Goal: Find contact information: Find contact information

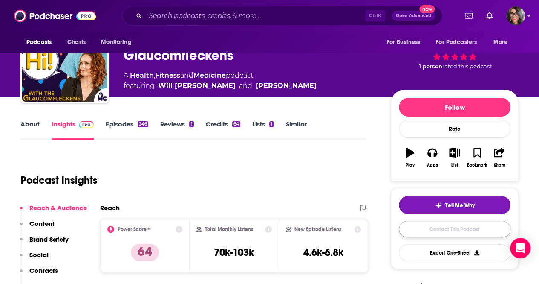
click at [449, 230] on link "Contact This Podcast" at bounding box center [455, 228] width 112 height 17
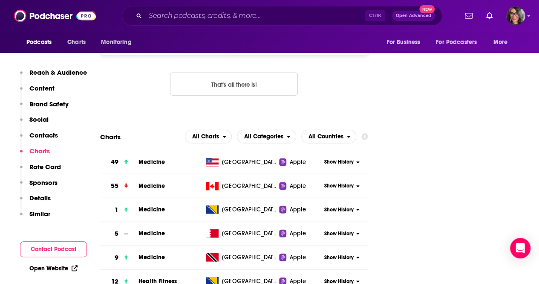
scroll to position [1153, 0]
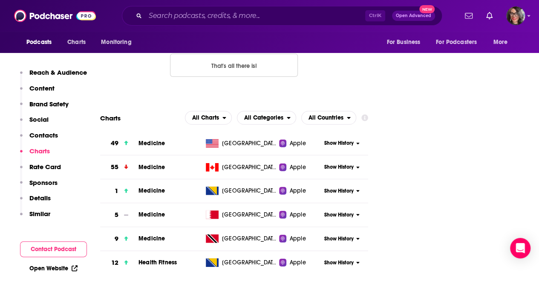
click at [242, 139] on span "[GEOGRAPHIC_DATA]" at bounding box center [249, 143] width 55 height 9
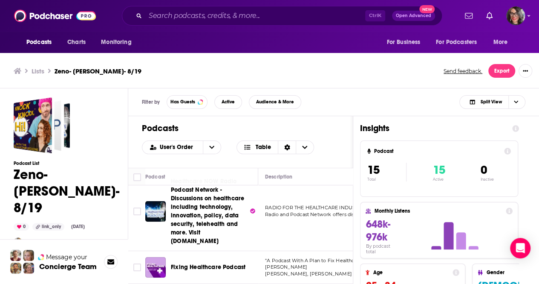
scroll to position [43, 0]
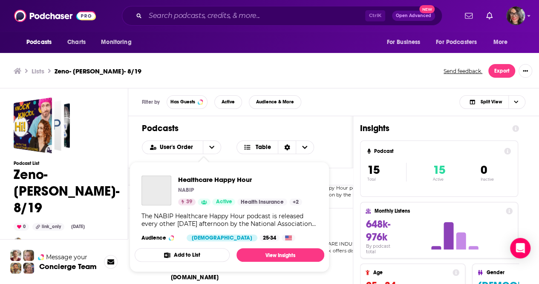
click at [212, 191] on div "NABIP" at bounding box center [240, 189] width 124 height 7
click at [204, 188] on div "NABIP" at bounding box center [240, 189] width 124 height 7
click at [338, 146] on div "User's Order Table" at bounding box center [240, 147] width 197 height 14
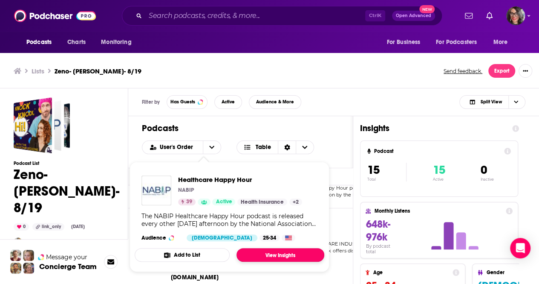
click at [271, 250] on link "View Insights" at bounding box center [281, 255] width 88 height 14
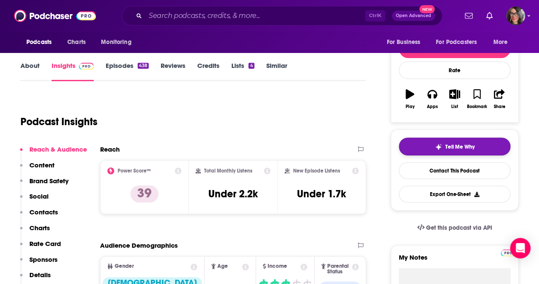
scroll to position [128, 0]
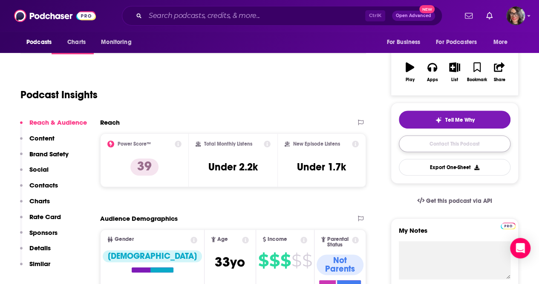
click at [462, 147] on link "Contact This Podcast" at bounding box center [455, 143] width 112 height 17
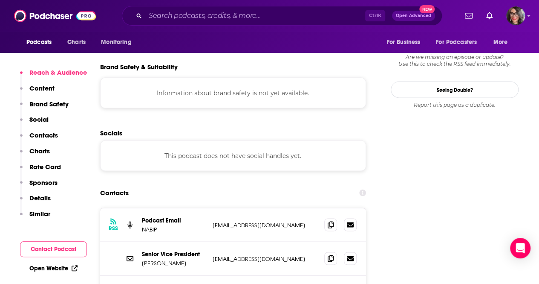
scroll to position [737, 0]
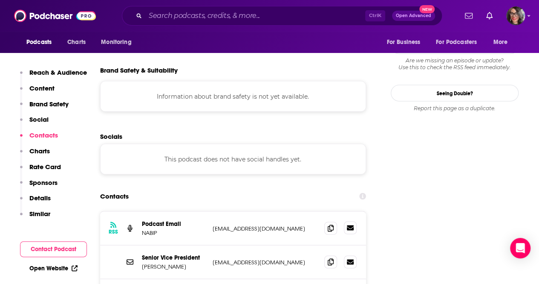
click at [348, 225] on icon at bounding box center [350, 227] width 7 height 5
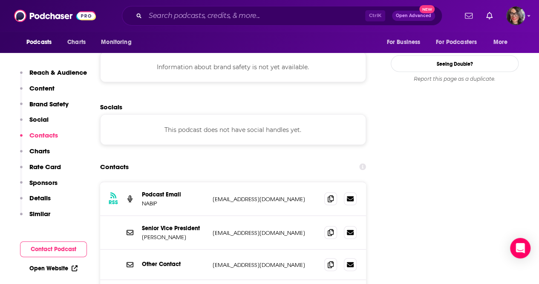
scroll to position [779, 0]
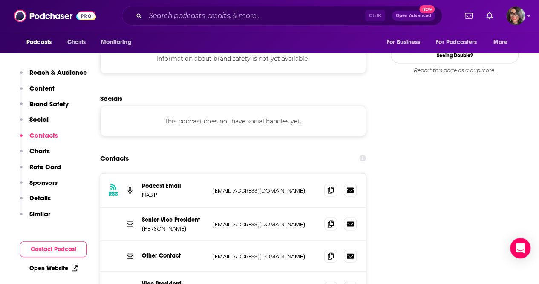
scroll to position [822, 0]
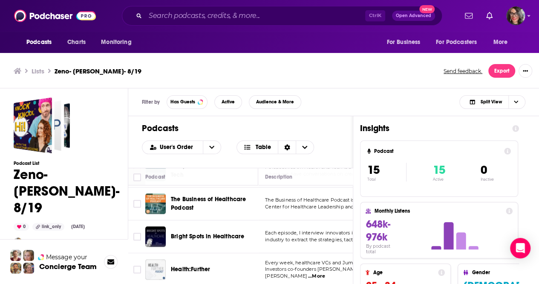
scroll to position [439, 0]
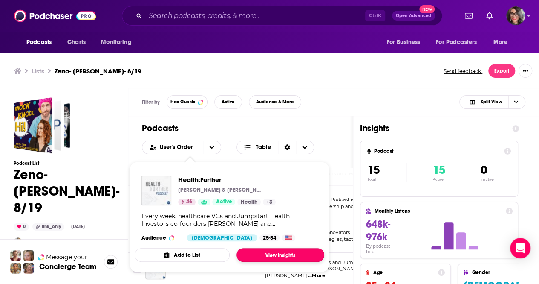
click at [269, 255] on link "View Insights" at bounding box center [281, 255] width 88 height 14
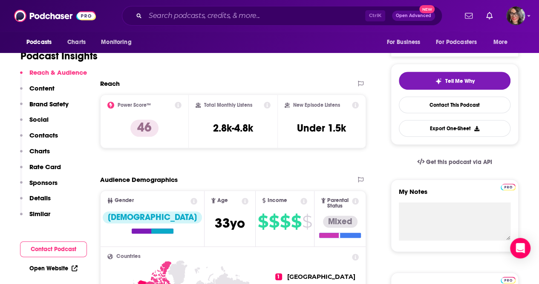
scroll to position [171, 0]
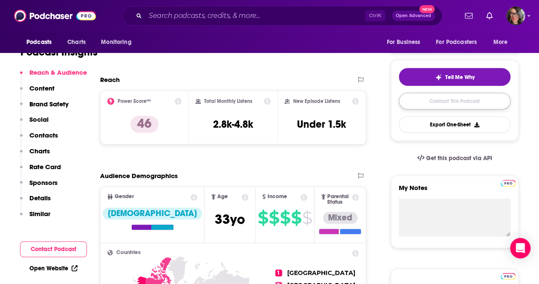
click at [448, 104] on link "Contact This Podcast" at bounding box center [455, 101] width 112 height 17
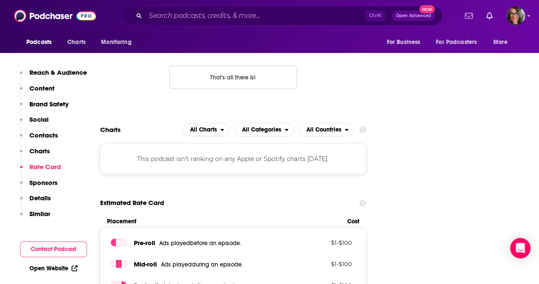
scroll to position [1001, 0]
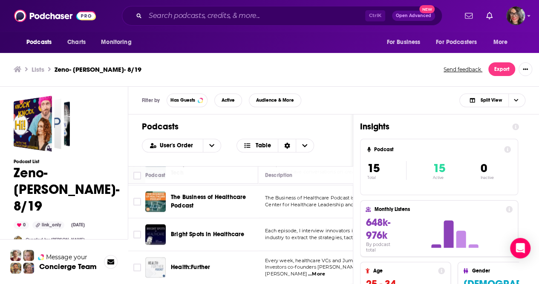
scroll to position [3, 0]
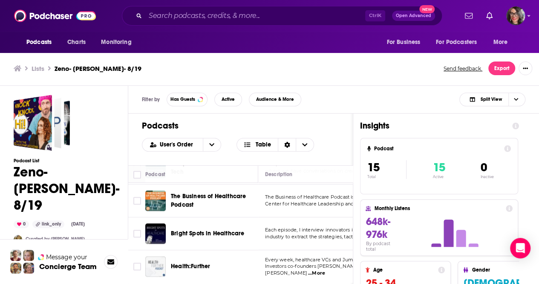
click at [212, 226] on div "Podcasts Charts Monitoring Ctrl K Open Advanced New For Business For Podcasters…" at bounding box center [269, 140] width 539 height 286
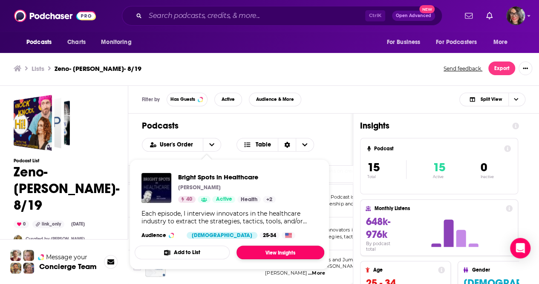
click at [268, 253] on link "View Insights" at bounding box center [281, 252] width 88 height 14
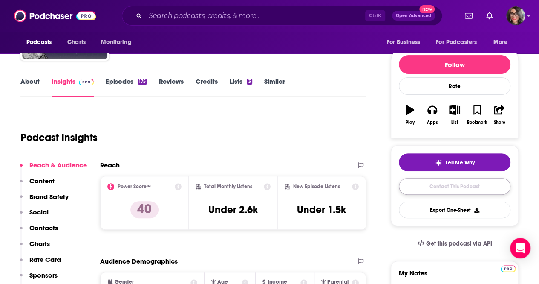
click at [440, 191] on link "Contact This Podcast" at bounding box center [455, 186] width 112 height 17
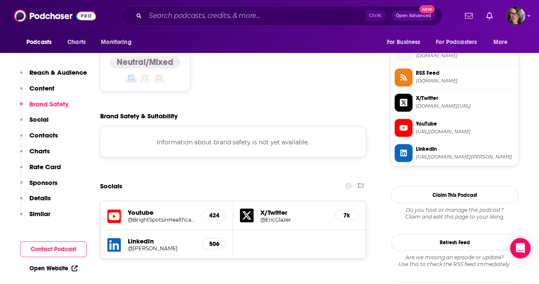
scroll to position [759, 0]
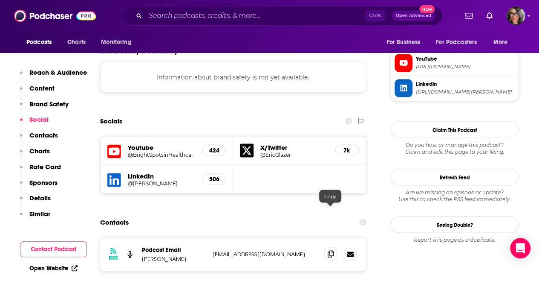
click at [333, 250] on icon at bounding box center [331, 253] width 6 height 7
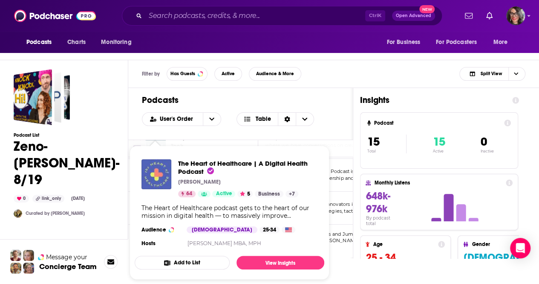
scroll to position [3, 0]
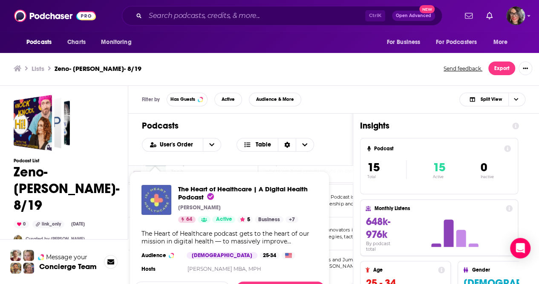
click at [330, 103] on div "Filter by Has Guests Active Audience & More Split View" at bounding box center [333, 100] width 411 height 28
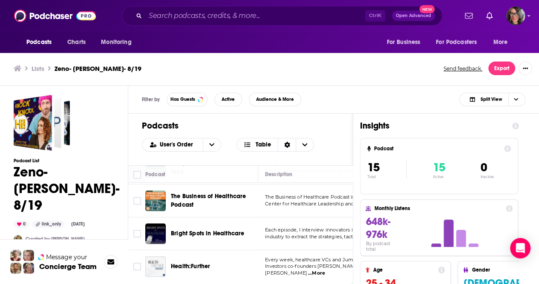
click at [339, 126] on h1 "Podcasts" at bounding box center [240, 125] width 197 height 11
click at [348, 133] on div "Podcasts User's Order Table" at bounding box center [240, 139] width 225 height 52
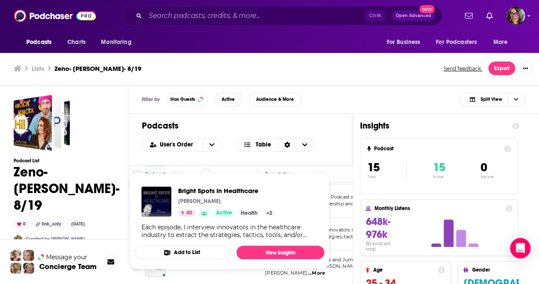
click at [189, 226] on div "Each episode, I interview innovators in the healthcare industry to extract the …" at bounding box center [230, 230] width 176 height 15
click at [271, 246] on link "View Insights" at bounding box center [281, 252] width 88 height 14
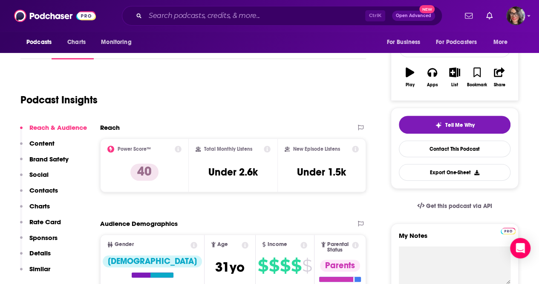
scroll to position [128, 0]
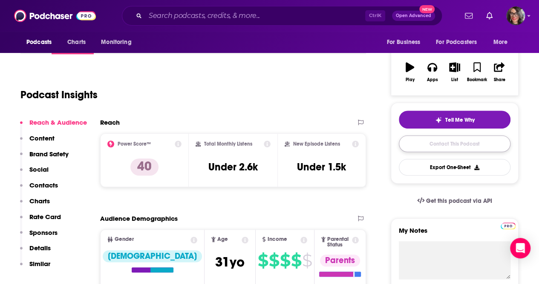
click at [475, 142] on link "Contact This Podcast" at bounding box center [455, 143] width 112 height 17
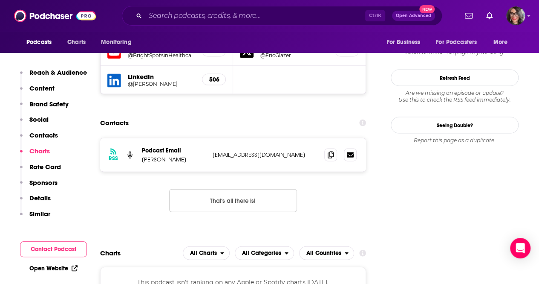
scroll to position [759, 0]
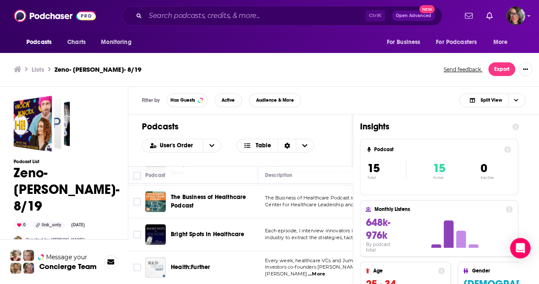
scroll to position [3, 0]
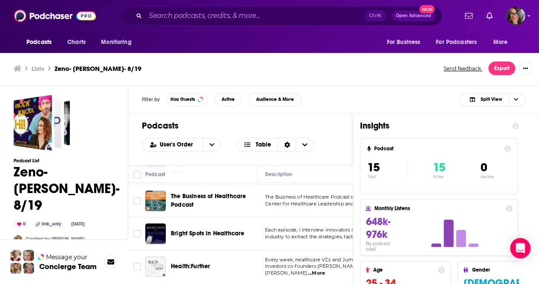
click at [197, 262] on span "Health:Further" at bounding box center [190, 265] width 39 height 7
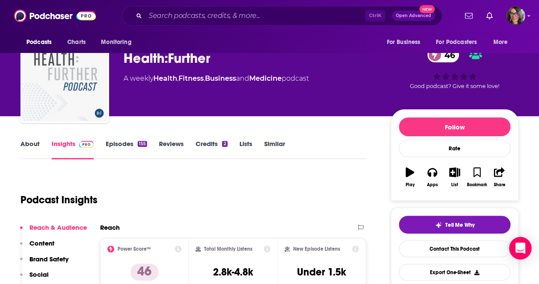
scroll to position [43, 0]
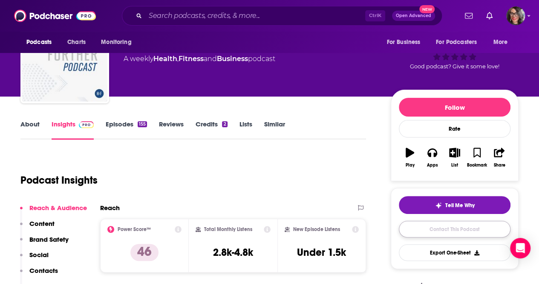
click at [452, 229] on link "Contact This Podcast" at bounding box center [455, 228] width 112 height 17
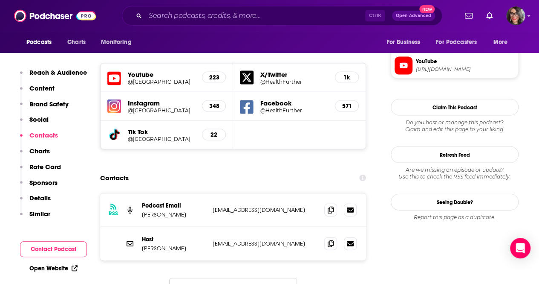
scroll to position [830, 0]
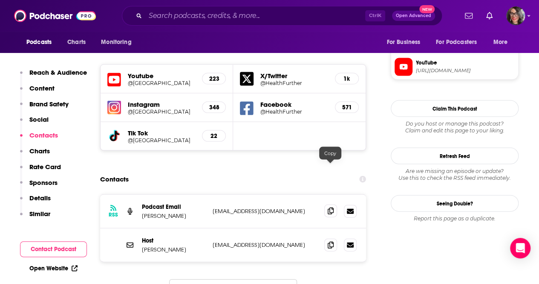
click at [332, 207] on icon at bounding box center [331, 210] width 6 height 7
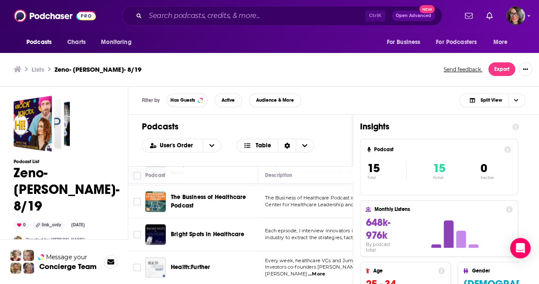
scroll to position [3, 0]
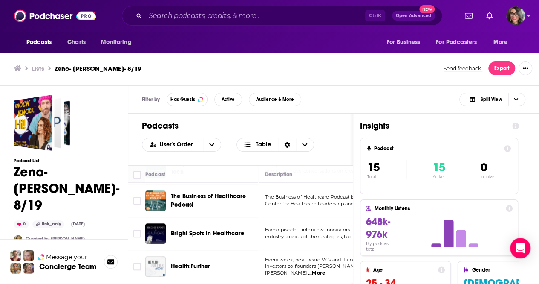
click at [197, 192] on span "The Business of Healthcare Podcast" at bounding box center [208, 200] width 75 height 16
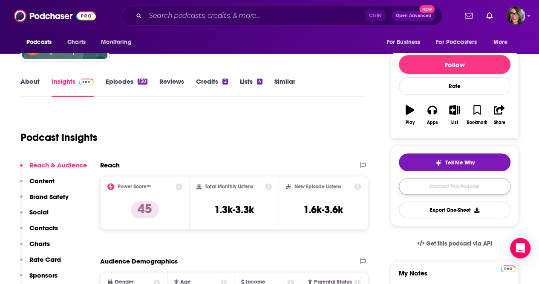
click at [446, 186] on link "Contact This Podcast" at bounding box center [455, 186] width 112 height 17
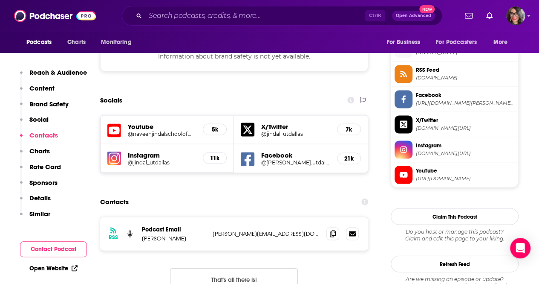
scroll to position [759, 0]
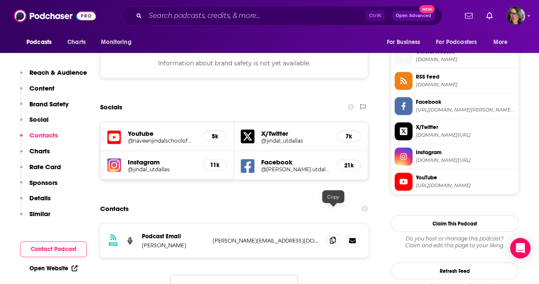
click at [334, 236] on icon at bounding box center [333, 239] width 6 height 7
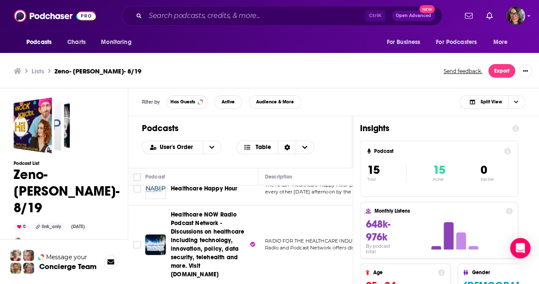
scroll to position [85, 0]
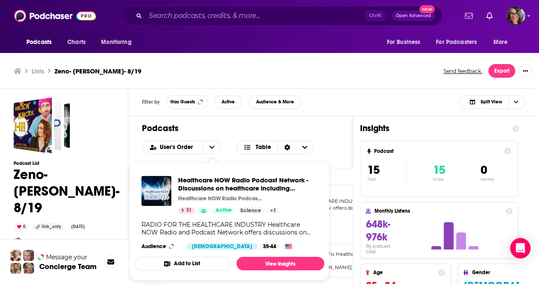
click at [357, 93] on div "Filter by Has Guests Active Audience & More Split View" at bounding box center [333, 102] width 411 height 28
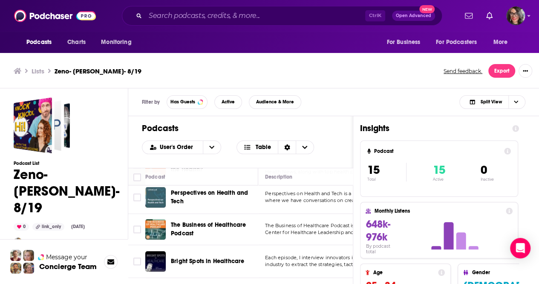
scroll to position [395, 0]
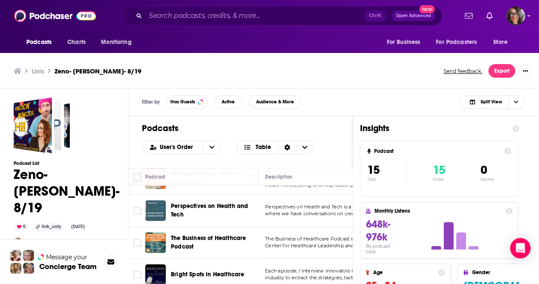
click at [331, 101] on div "Filter by Has Guests Active Audience & More Split View" at bounding box center [333, 102] width 411 height 28
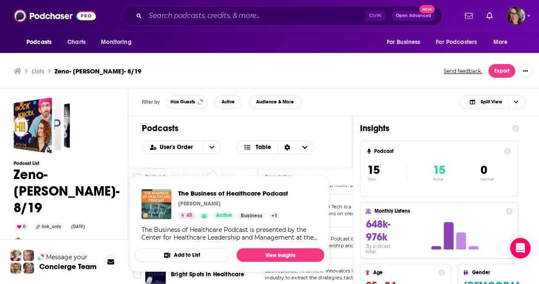
click at [335, 101] on div "Filter by Has Guests Active Audience & More Split View" at bounding box center [333, 102] width 411 height 28
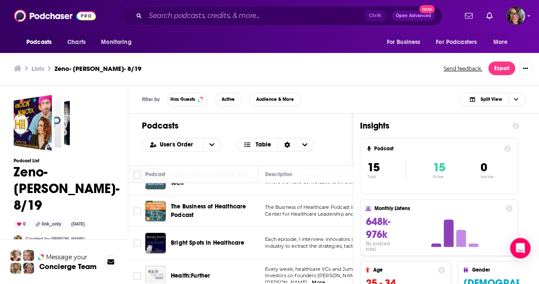
scroll to position [437, 0]
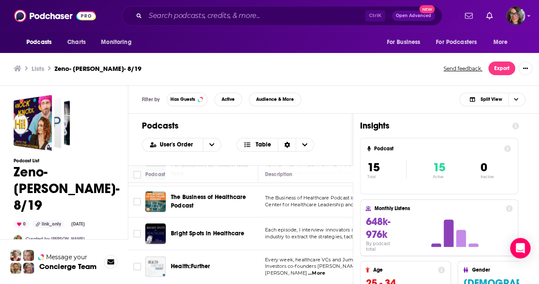
click at [331, 122] on h1 "Podcasts" at bounding box center [240, 125] width 197 height 11
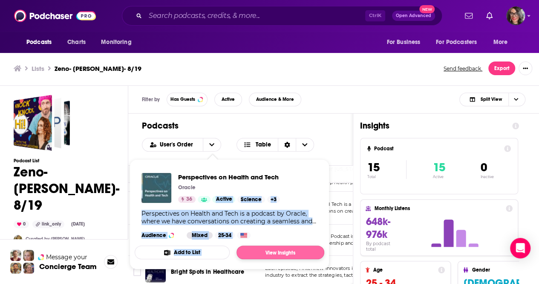
drag, startPoint x: 213, startPoint y: 206, endPoint x: 267, endPoint y: 253, distance: 71.3
click at [259, 253] on span "Perspectives on Health and Tech Oracle 36 Active Science + 3 Perspectives on He…" at bounding box center [230, 214] width 190 height 96
click at [269, 252] on link "View Insights" at bounding box center [281, 252] width 88 height 14
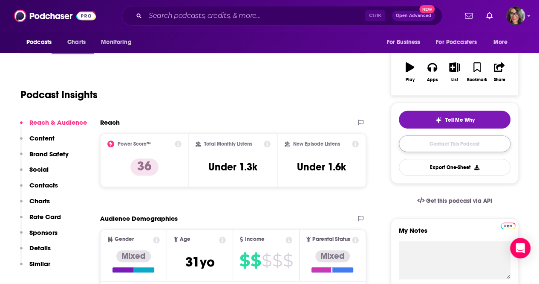
click at [453, 142] on link "Contact This Podcast" at bounding box center [455, 143] width 112 height 17
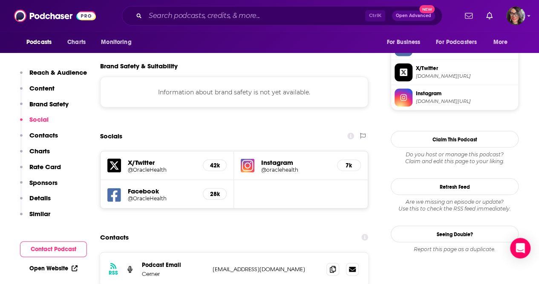
scroll to position [759, 0]
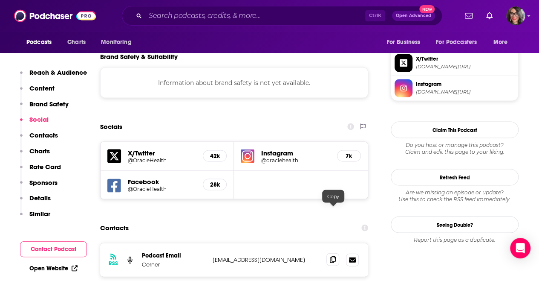
click at [337, 252] on span at bounding box center [333, 258] width 13 height 13
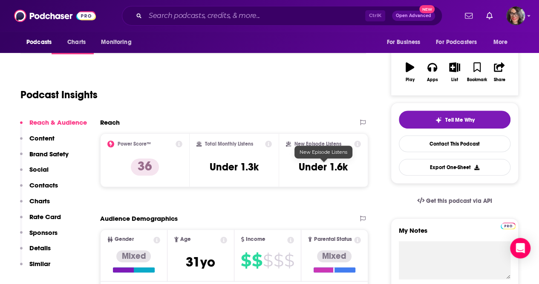
scroll to position [0, 0]
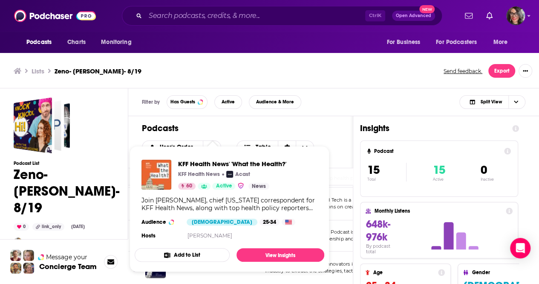
scroll to position [352, 0]
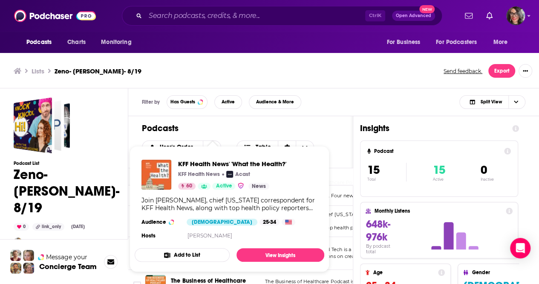
click at [339, 108] on div "Filter by Has Guests Active Audience & More Split View" at bounding box center [333, 102] width 411 height 28
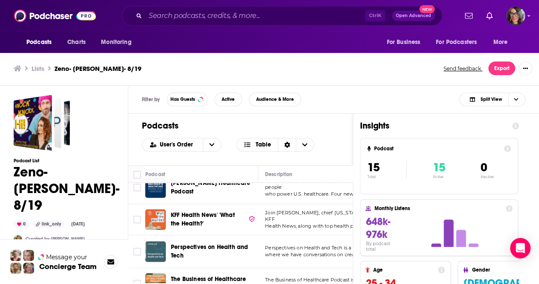
scroll to position [345, 0]
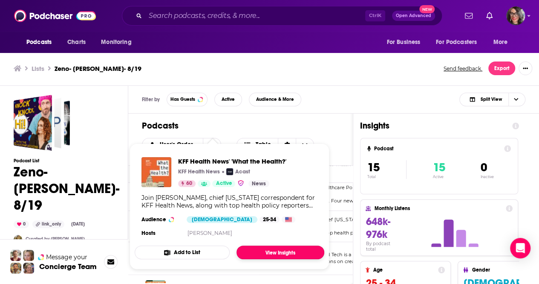
click at [261, 250] on link "View Insights" at bounding box center [281, 252] width 88 height 14
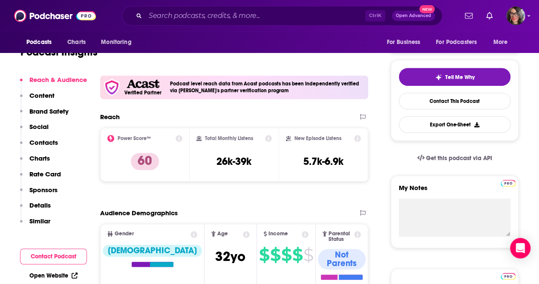
scroll to position [43, 0]
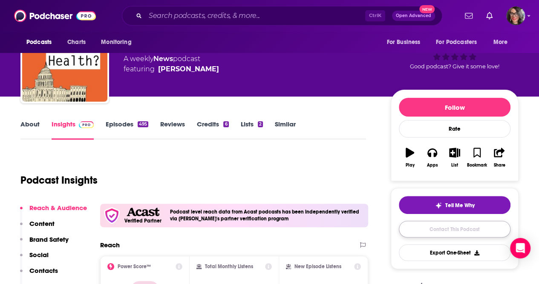
click at [426, 232] on link "Contact This Podcast" at bounding box center [455, 228] width 112 height 17
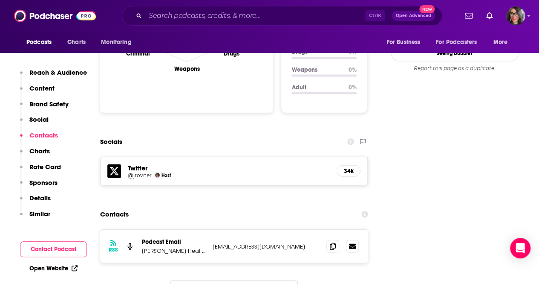
scroll to position [909, 0]
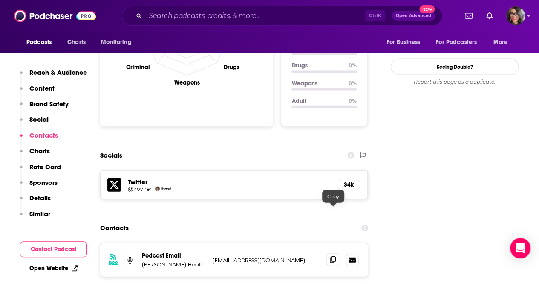
click at [336, 256] on icon at bounding box center [333, 259] width 6 height 7
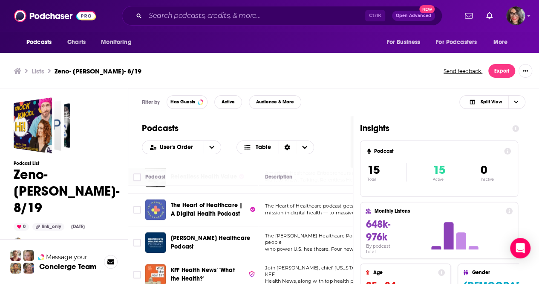
scroll to position [294, 0]
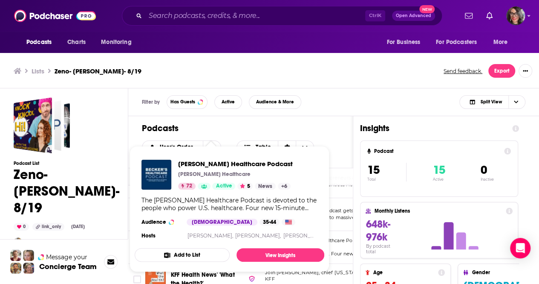
click at [212, 243] on div "[PERSON_NAME] Healthcare Podcast [PERSON_NAME] Healthcare 72 Active 5 News + 6 …" at bounding box center [230, 200] width 190 height 95
click at [279, 254] on link "View Insights" at bounding box center [281, 255] width 88 height 14
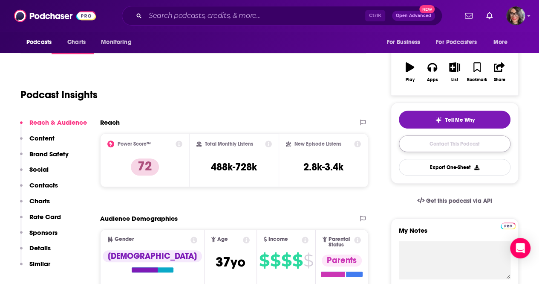
click at [441, 147] on link "Contact This Podcast" at bounding box center [455, 143] width 112 height 17
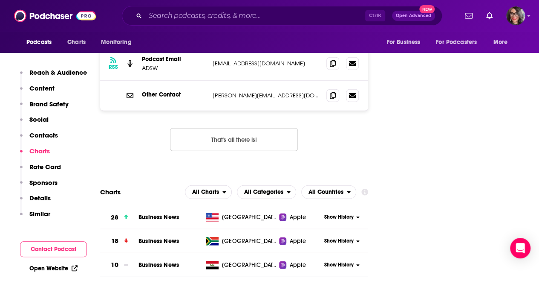
scroll to position [943, 0]
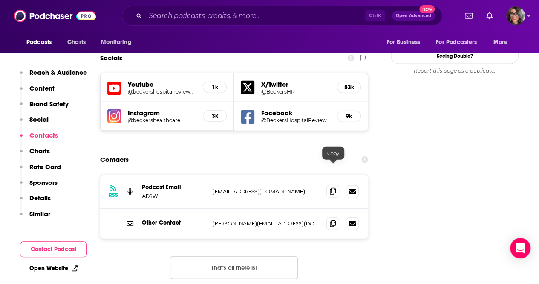
click at [337, 185] on span at bounding box center [333, 191] width 13 height 13
click at [334, 220] on icon at bounding box center [333, 223] width 6 height 7
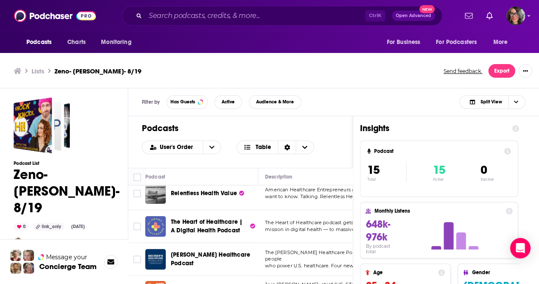
scroll to position [274, 0]
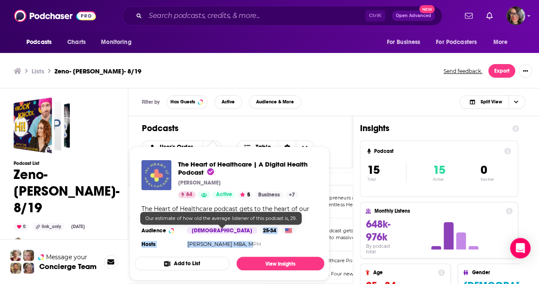
drag, startPoint x: 214, startPoint y: 232, endPoint x: 302, endPoint y: 244, distance: 88.8
click at [302, 244] on div "The Heart of Healthcare | A Digital Health Podcast [PERSON_NAME] 64 Active 5 Bu…" at bounding box center [230, 204] width 190 height 103
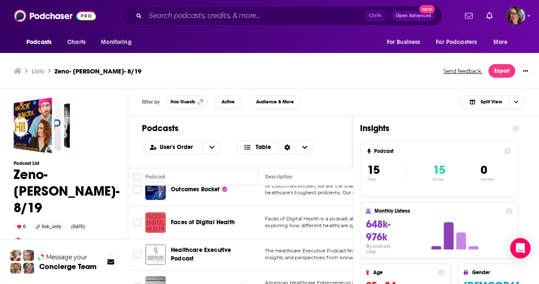
scroll to position [186, 0]
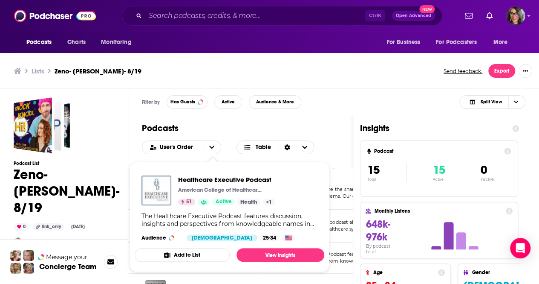
click at [215, 254] on button "Add to List" at bounding box center [182, 255] width 95 height 14
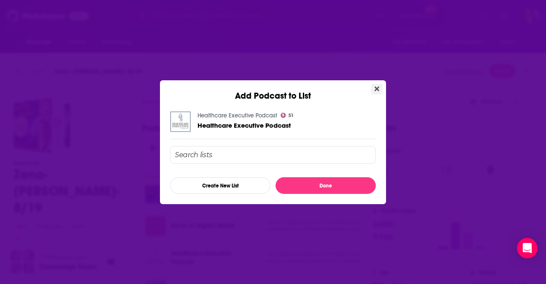
drag, startPoint x: 382, startPoint y: 85, endPoint x: 379, endPoint y: 88, distance: 5.1
click at [379, 87] on div "Add Podcast to List Healthcare Executive Podcast 51 Healthcare Executive Podcas…" at bounding box center [273, 142] width 226 height 124
click at [371, 94] on div "Add Podcast to List" at bounding box center [273, 90] width 226 height 21
click at [375, 91] on icon "Close" at bounding box center [376, 88] width 5 height 7
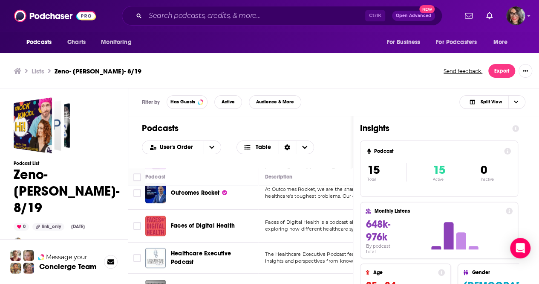
click at [294, 254] on span "The Healthcare Executive Podcast features discussion," at bounding box center [329, 254] width 128 height 6
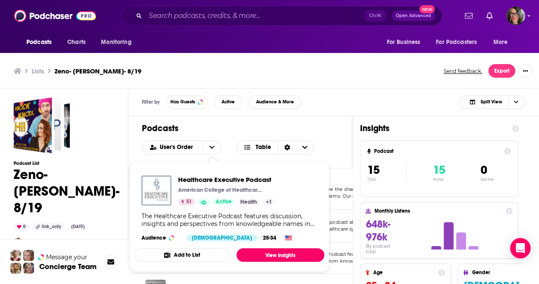
click at [247, 254] on link "View Insights" at bounding box center [281, 255] width 88 height 14
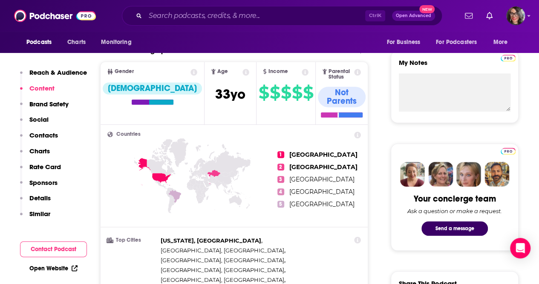
scroll to position [128, 0]
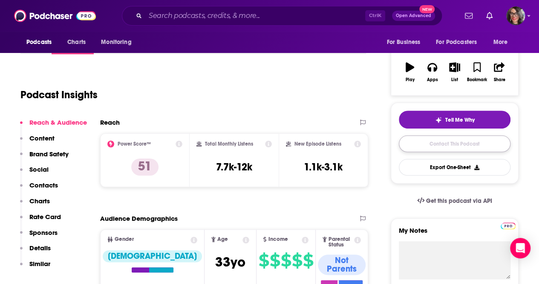
click at [468, 139] on link "Contact This Podcast" at bounding box center [455, 143] width 112 height 17
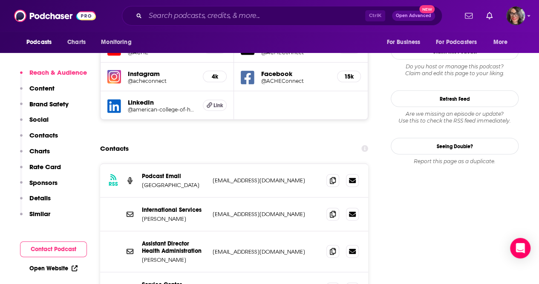
scroll to position [873, 0]
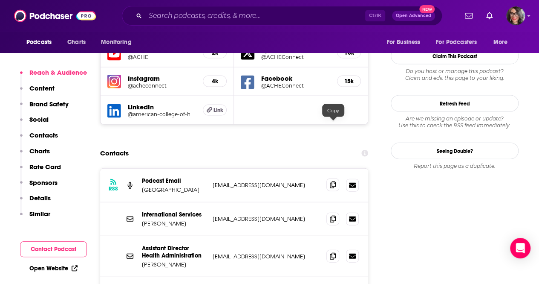
click at [336, 181] on icon at bounding box center [333, 184] width 6 height 7
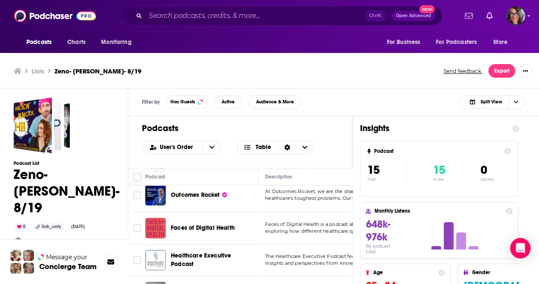
scroll to position [171, 0]
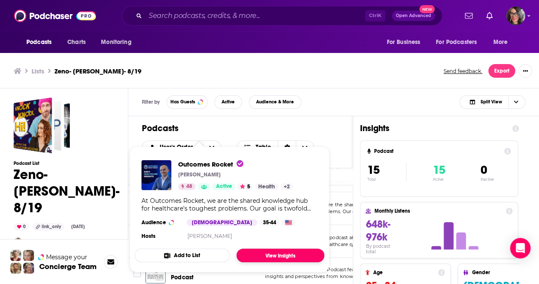
click at [272, 255] on link "View Insights" at bounding box center [281, 255] width 88 height 14
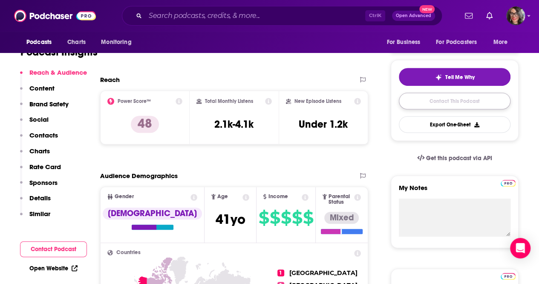
click at [454, 94] on link "Contact This Podcast" at bounding box center [455, 101] width 112 height 17
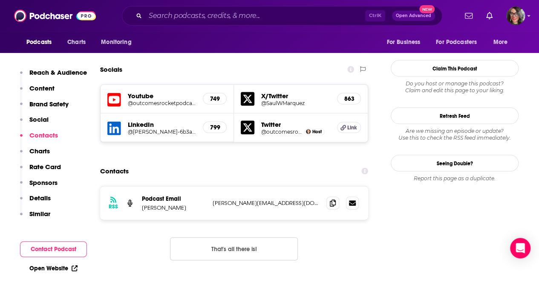
scroll to position [836, 0]
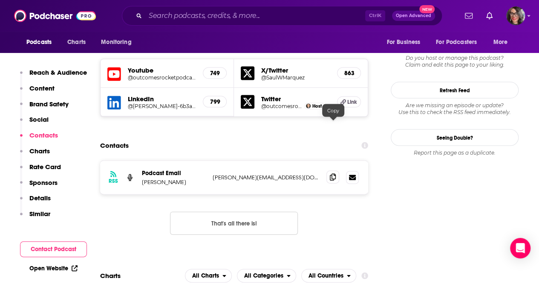
click at [337, 171] on span at bounding box center [333, 177] width 13 height 13
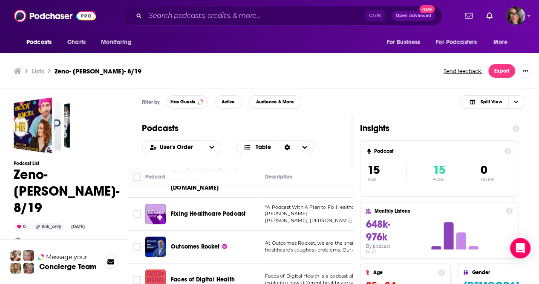
scroll to position [125, 0]
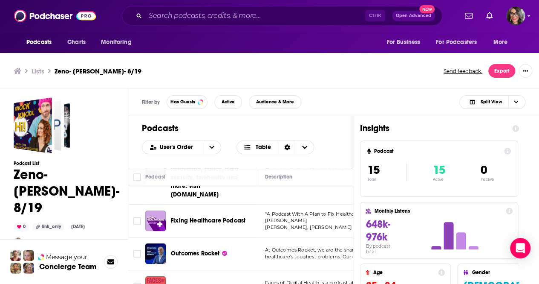
click at [235, 221] on span "Fixing Healthcare Podcast" at bounding box center [208, 220] width 75 height 7
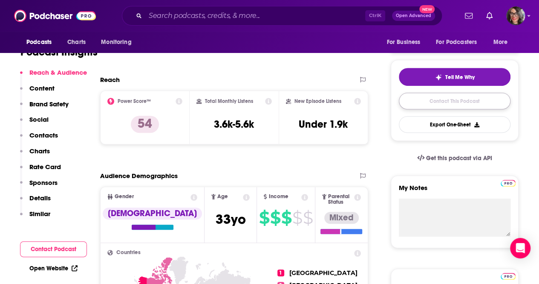
click at [443, 101] on link "Contact This Podcast" at bounding box center [455, 101] width 112 height 17
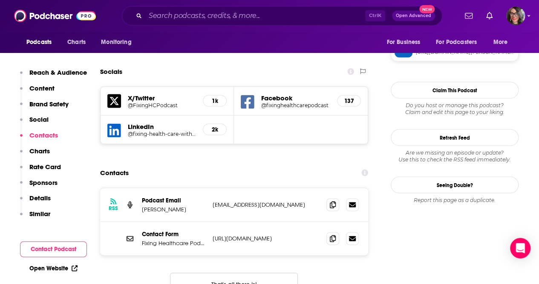
scroll to position [792, 0]
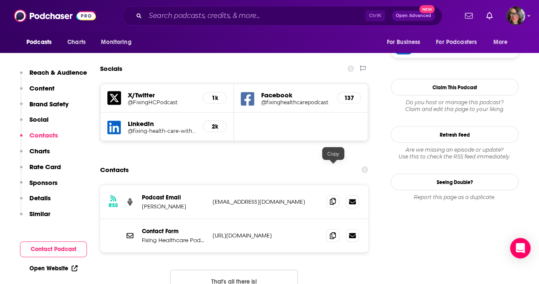
click at [339, 194] on span at bounding box center [333, 200] width 13 height 13
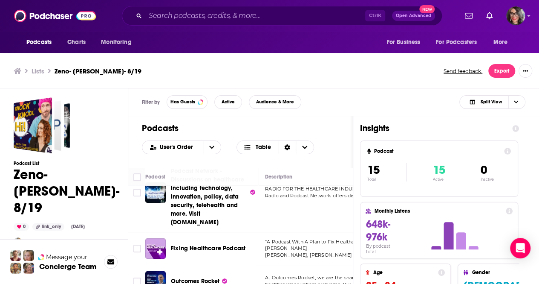
scroll to position [85, 0]
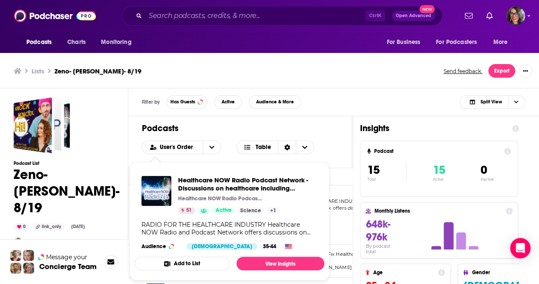
click at [157, 202] on img "Healthcare NOW Radio Podcast Network - Discussions on healthcare including tech…" at bounding box center [157, 191] width 30 height 30
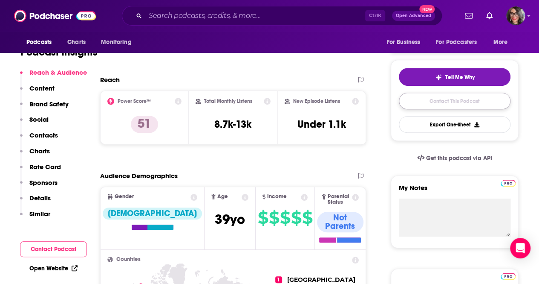
click at [449, 105] on link "Contact This Podcast" at bounding box center [455, 101] width 112 height 17
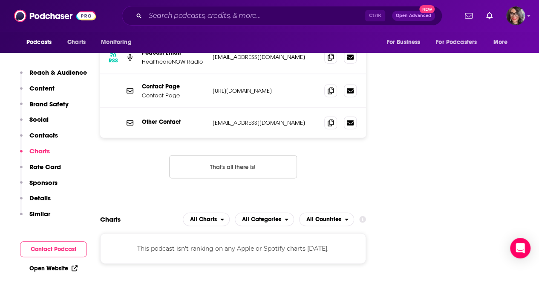
scroll to position [887, 0]
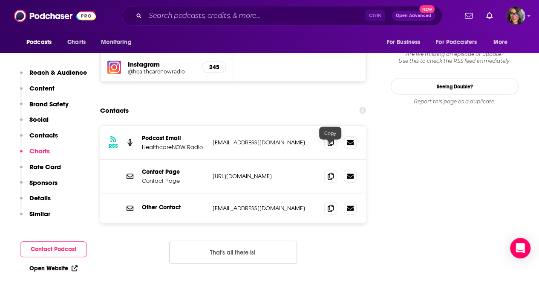
drag, startPoint x: 333, startPoint y: 150, endPoint x: 319, endPoint y: 180, distance: 33.2
click at [333, 205] on icon at bounding box center [331, 208] width 6 height 7
drag, startPoint x: 333, startPoint y: 150, endPoint x: 335, endPoint y: 104, distance: 45.2
click at [335, 126] on div "RSS Podcast Email HealthcareNOW Radio [EMAIL_ADDRESS][DOMAIN_NAME] [EMAIL_ADDRE…" at bounding box center [233, 174] width 266 height 97
click at [331, 139] on icon at bounding box center [331, 142] width 6 height 7
